Goal: Information Seeking & Learning: Learn about a topic

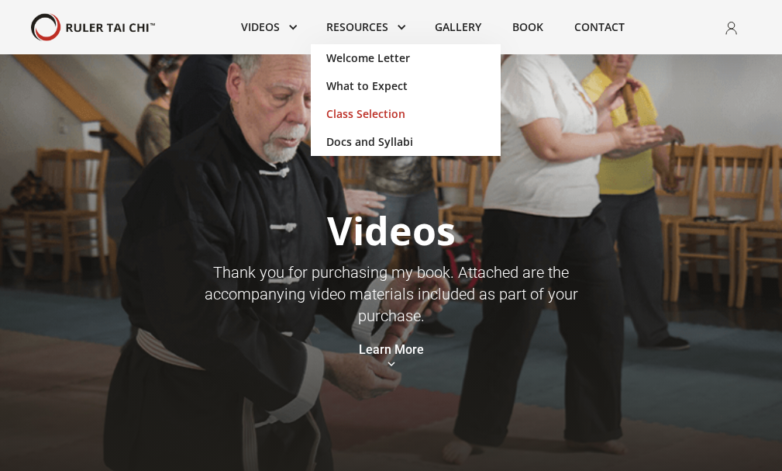
click at [361, 109] on link "Class Selection" at bounding box center [406, 114] width 190 height 28
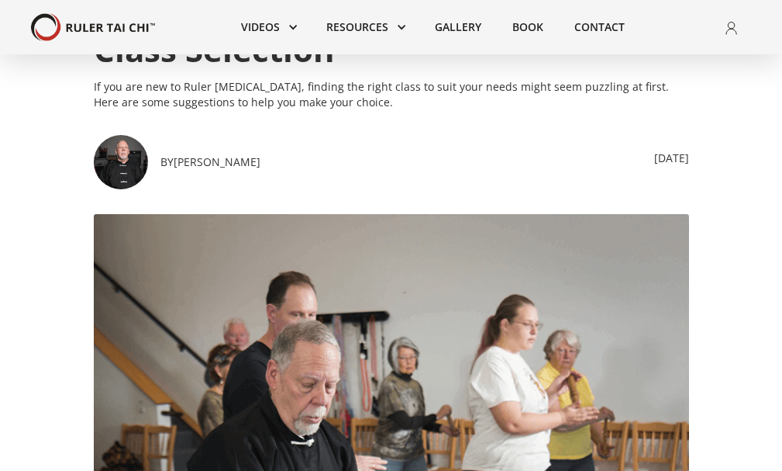
scroll to position [78, 0]
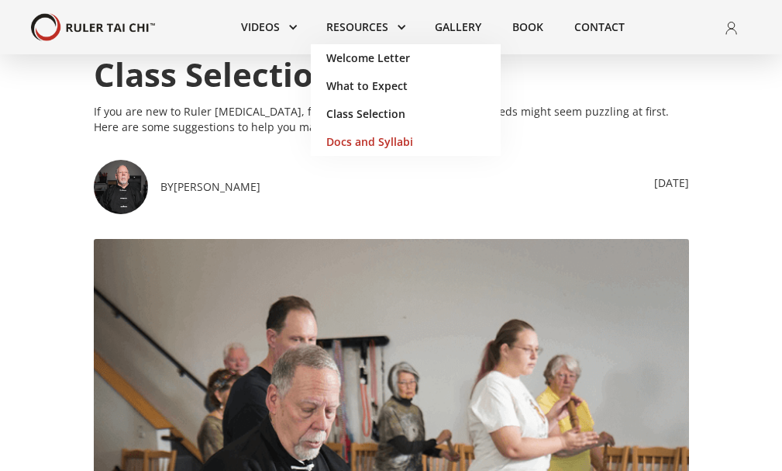
click at [358, 133] on link "Docs and Syllabi" at bounding box center [406, 142] width 190 height 28
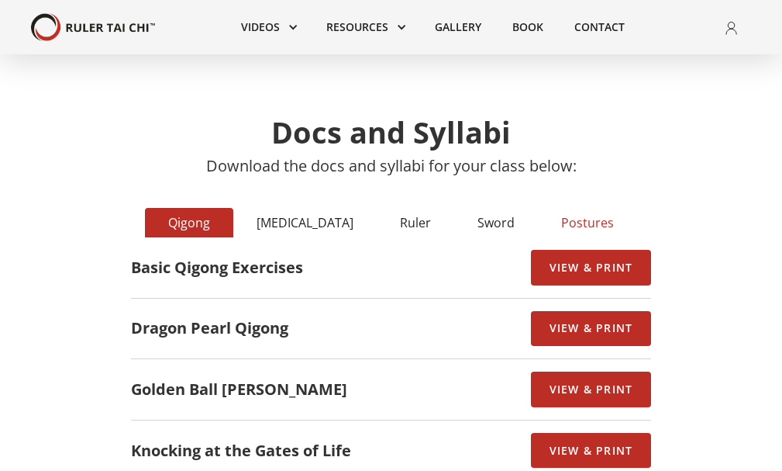
click at [561, 216] on div "Postures" at bounding box center [587, 223] width 53 height 16
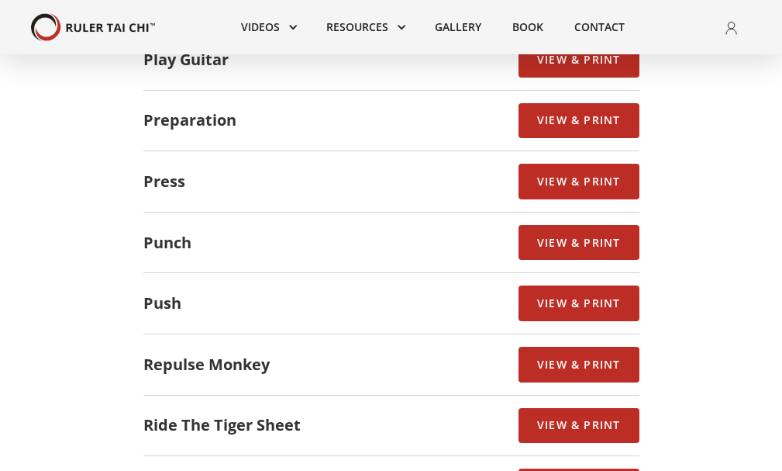
scroll to position [1163, 0]
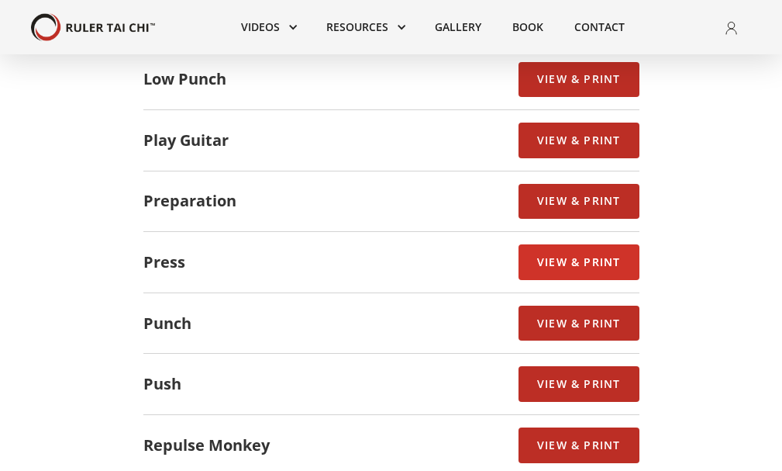
click at [550, 266] on link "View & Print" at bounding box center [579, 262] width 120 height 36
click at [547, 256] on link "View & Print" at bounding box center [579, 262] width 120 height 36
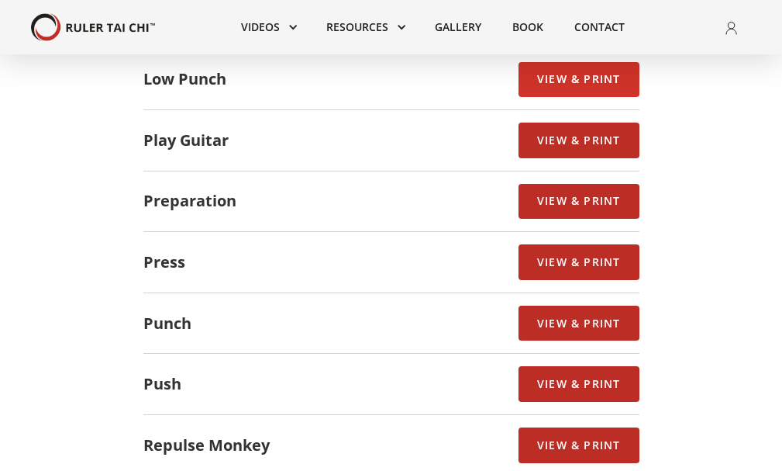
click at [543, 87] on link "View & Print" at bounding box center [579, 80] width 120 height 36
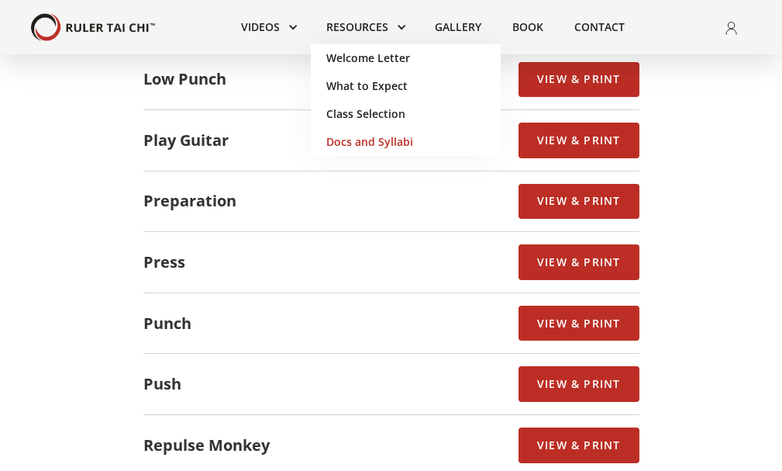
click at [349, 140] on link "Docs and Syllabi" at bounding box center [406, 142] width 190 height 28
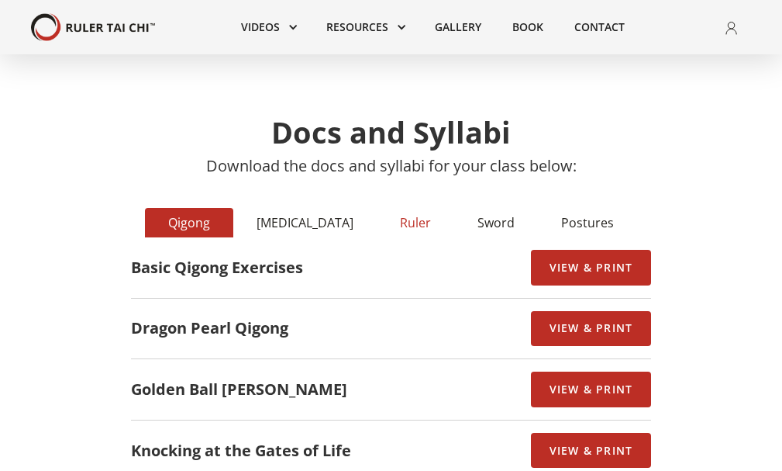
click at [400, 223] on div "Ruler" at bounding box center [415, 223] width 31 height 16
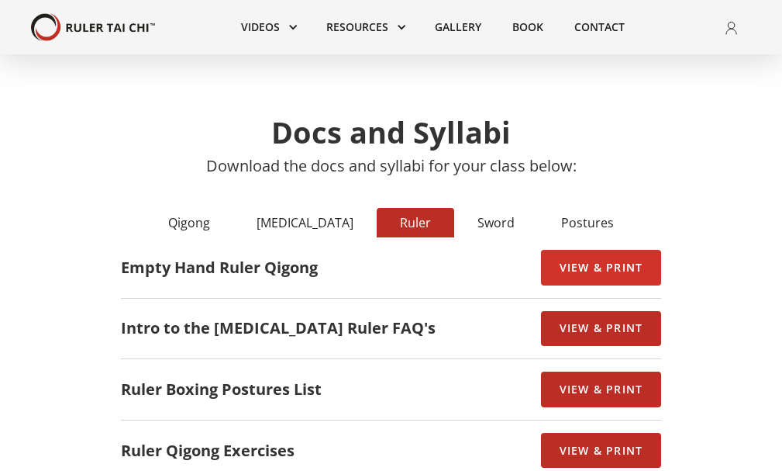
click at [559, 261] on link "View & Print" at bounding box center [601, 268] width 120 height 36
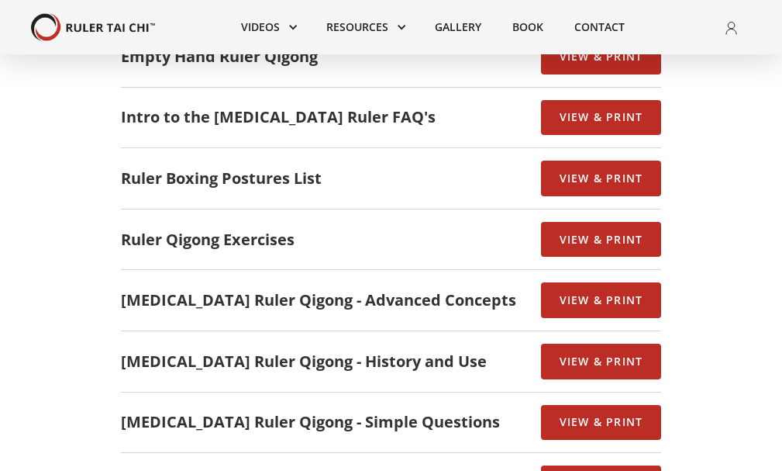
scroll to position [233, 0]
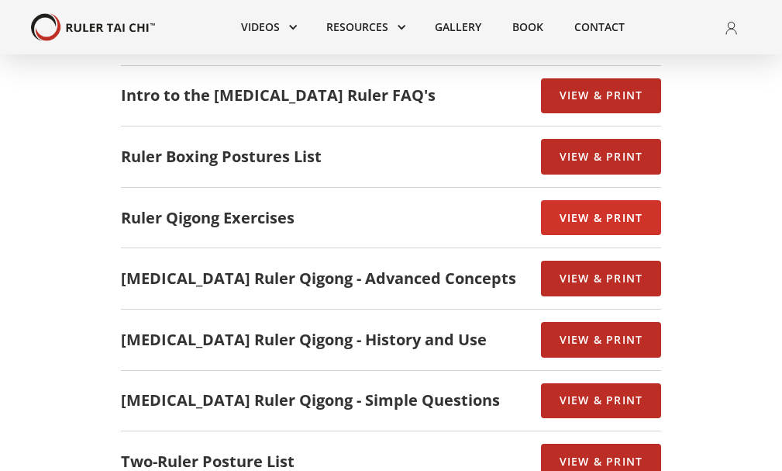
click at [552, 207] on link "View & Print" at bounding box center [601, 218] width 120 height 36
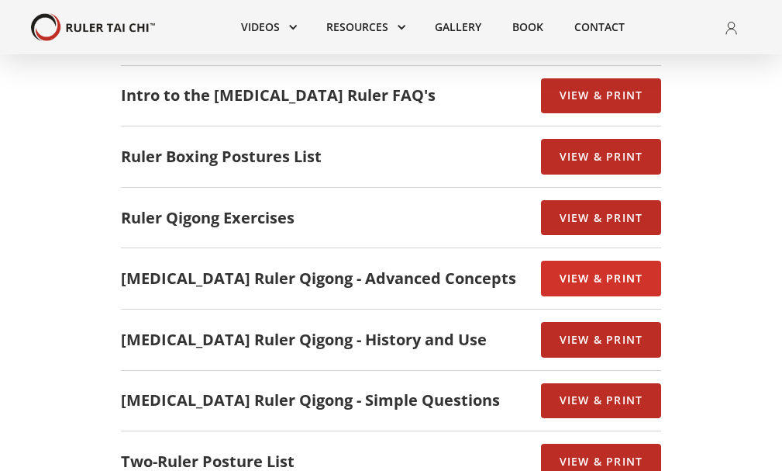
click at [549, 279] on link "View & Print" at bounding box center [601, 278] width 120 height 36
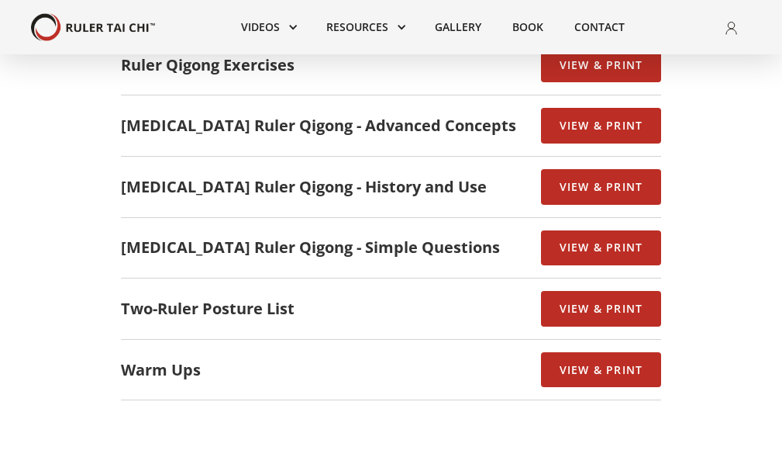
scroll to position [388, 0]
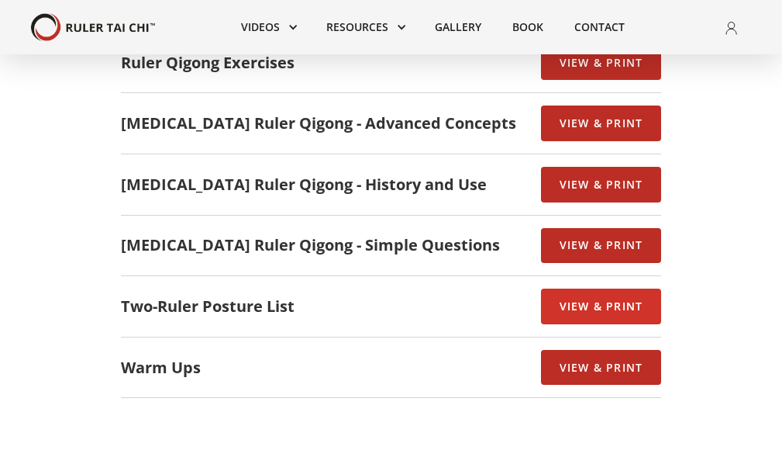
click at [554, 304] on link "View & Print" at bounding box center [601, 306] width 120 height 36
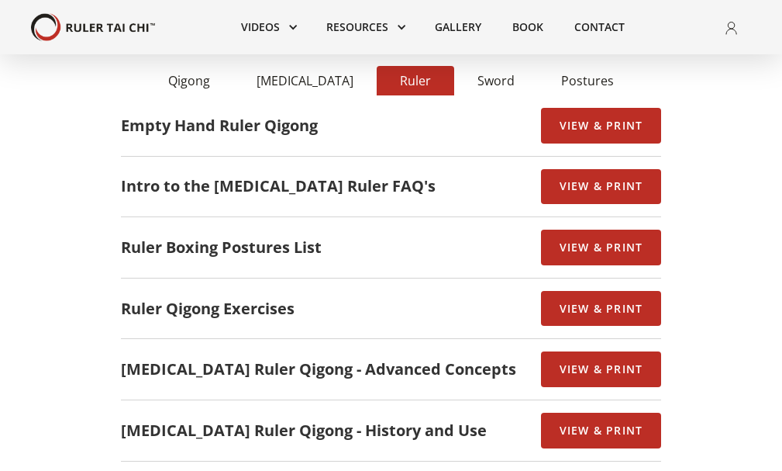
scroll to position [0, 0]
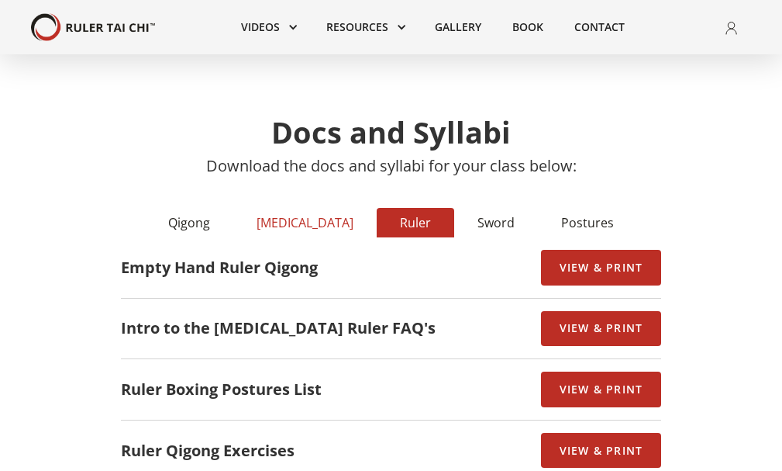
click at [322, 218] on div "T'ai Chi" at bounding box center [305, 223] width 97 height 16
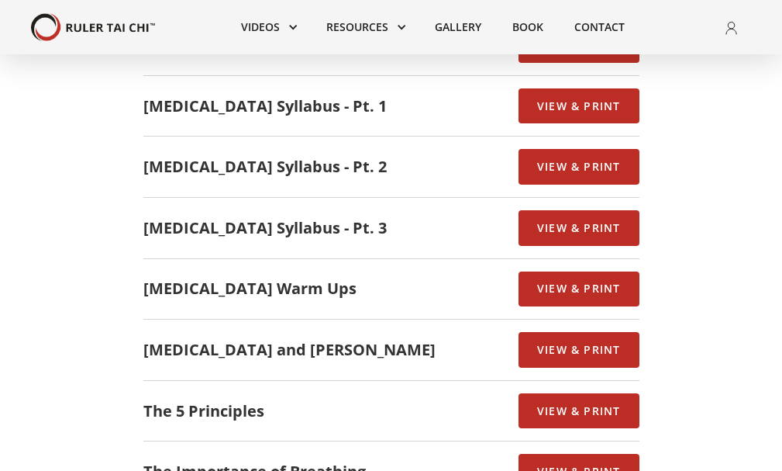
scroll to position [618, 0]
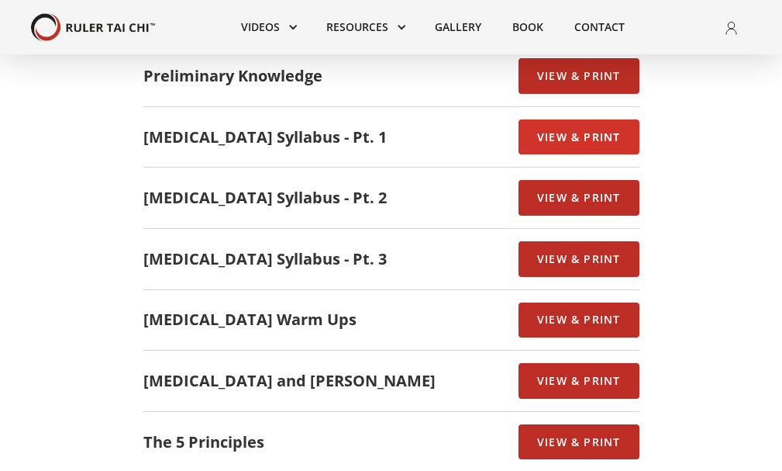
click at [530, 126] on link "View & Print" at bounding box center [579, 137] width 120 height 36
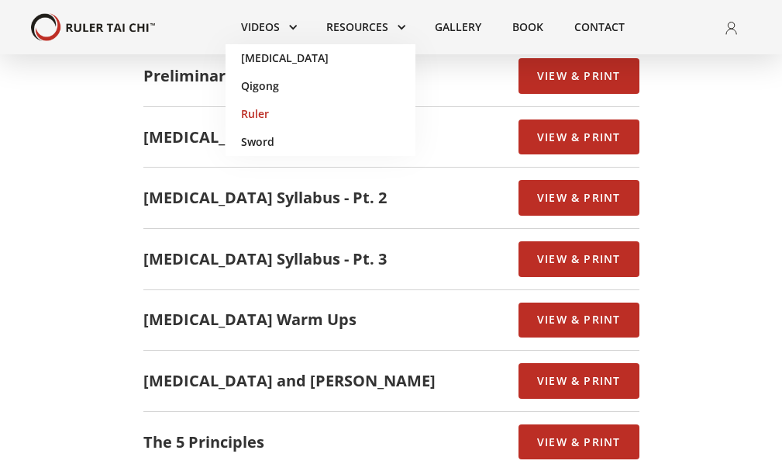
click at [257, 114] on link "Ruler" at bounding box center [321, 114] width 190 height 28
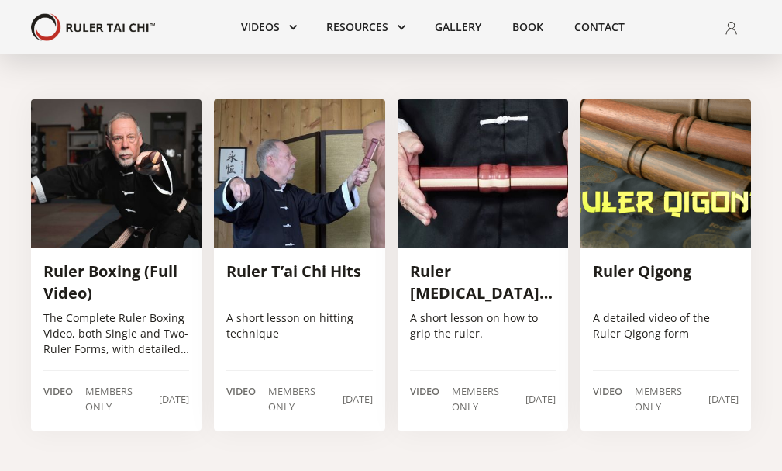
scroll to position [233, 0]
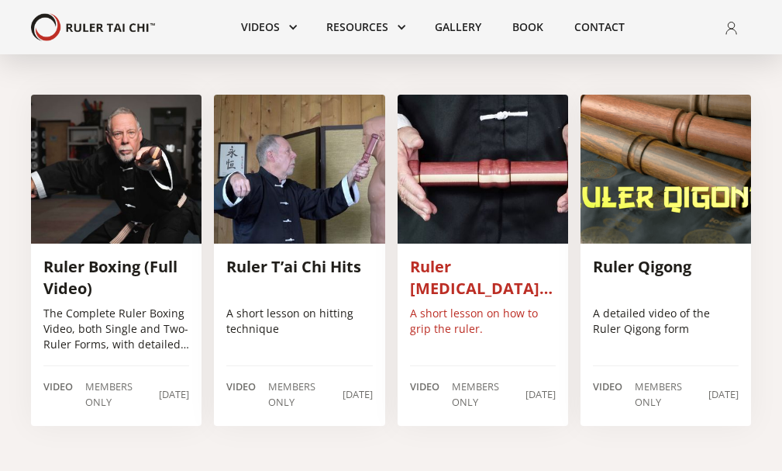
click at [455, 260] on h3 "Ruler [MEDICAL_DATA] Grips" at bounding box center [483, 277] width 146 height 43
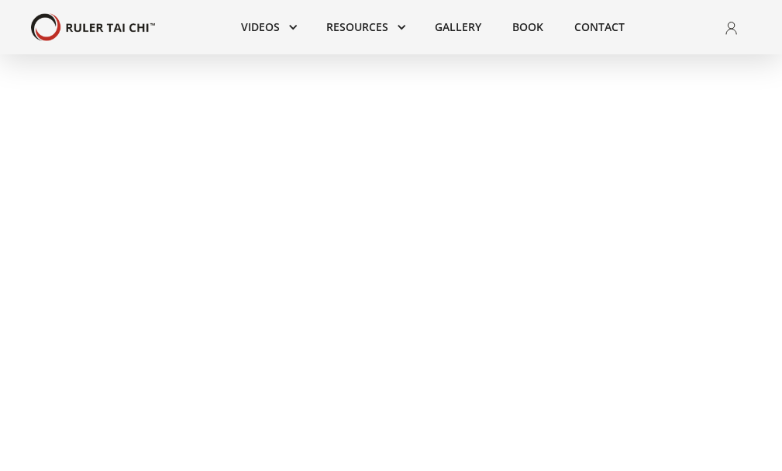
scroll to position [233, 0]
click at [526, 23] on link "Book" at bounding box center [528, 27] width 62 height 34
